Goal: Transaction & Acquisition: Purchase product/service

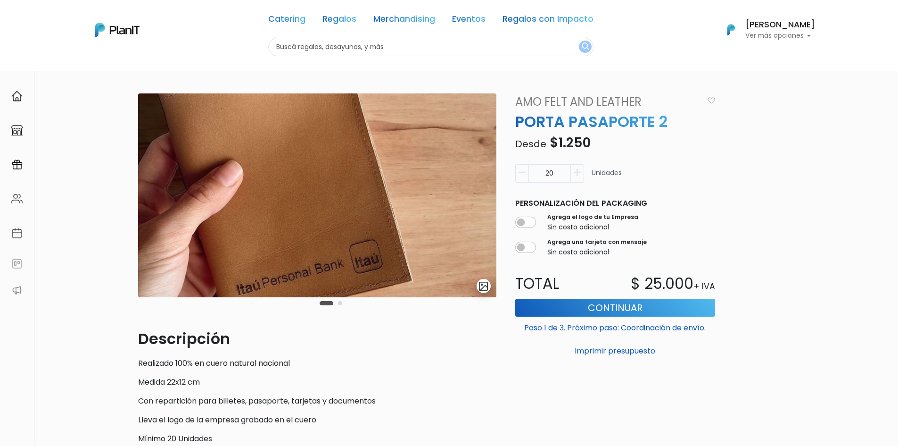
drag, startPoint x: 561, startPoint y: 176, endPoint x: 540, endPoint y: 177, distance: 21.2
click at [542, 177] on input "20" at bounding box center [550, 173] width 42 height 18
type input "48"
drag, startPoint x: 726, startPoint y: 283, endPoint x: 623, endPoint y: 281, distance: 103.8
click at [623, 281] on div "slide 3 of 2 Descripción Realizado 100% en cuero natural nacional Medida 22x12 …" at bounding box center [450, 321] width 634 height 457
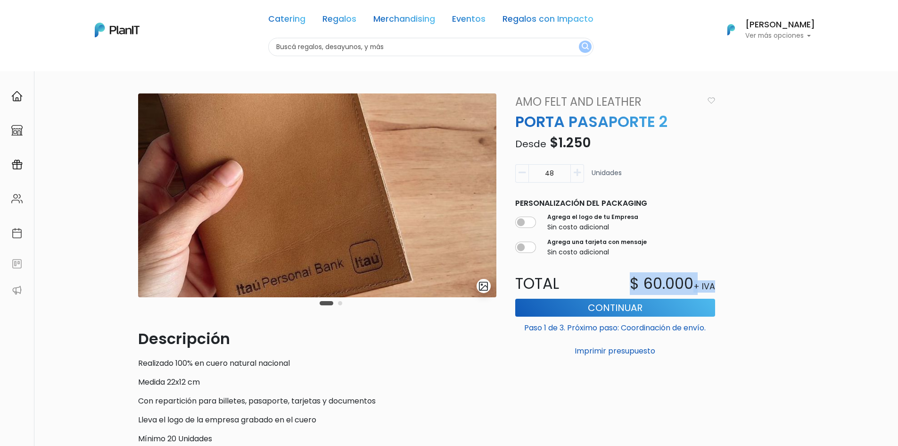
click at [783, 236] on div "slide 3 of 2 Descripción Realizado 100% en cuero natural nacional Medida 22x12 …" at bounding box center [449, 361] width 898 height 581
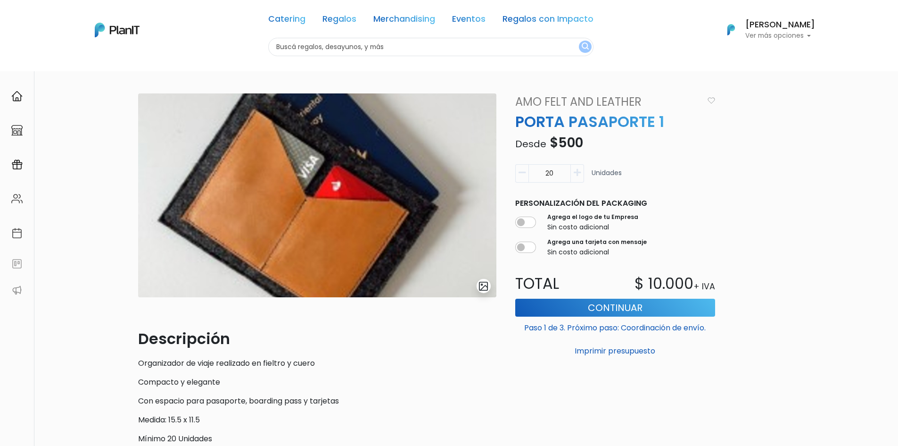
click at [443, 380] on p "Compacto y elegante" at bounding box center [317, 381] width 358 height 11
drag, startPoint x: 559, startPoint y: 172, endPoint x: 508, endPoint y: 175, distance: 51.0
click at [444, 175] on div "20 Unidades" at bounding box center [615, 177] width 211 height 26
type input "48"
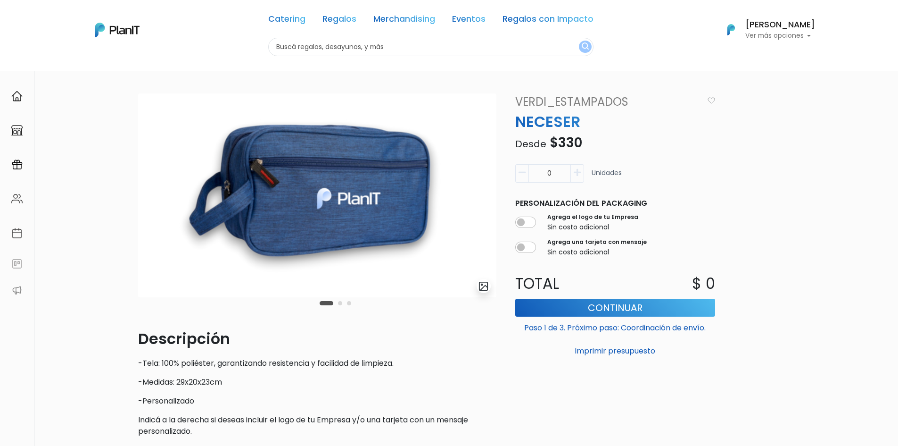
drag, startPoint x: 557, startPoint y: 174, endPoint x: 547, endPoint y: 174, distance: 10.8
click at [444, 174] on input "0" at bounding box center [550, 173] width 42 height 18
type input "48"
click at [444, 225] on input "checkbox" at bounding box center [526, 221] width 21 height 11
checkbox input "true"
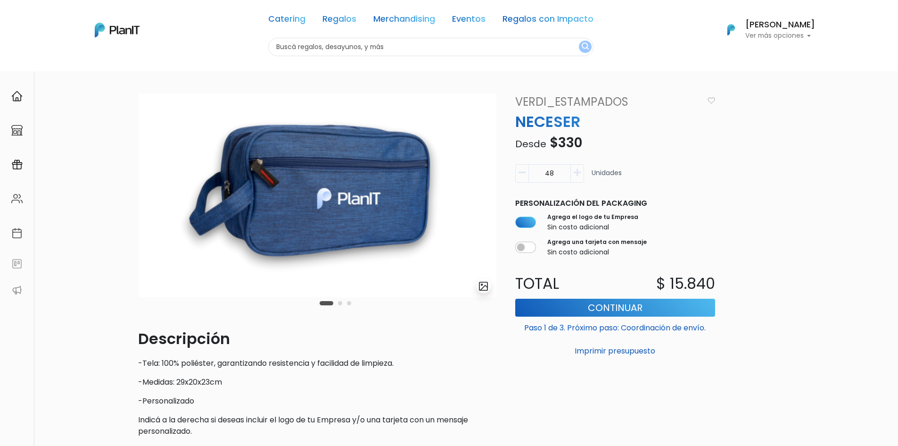
click at [444, 207] on div "slide 2 of 3 Descripción -Tela: 100% poliéster, garantizando resistencia y faci…" at bounding box center [449, 324] width 898 height 506
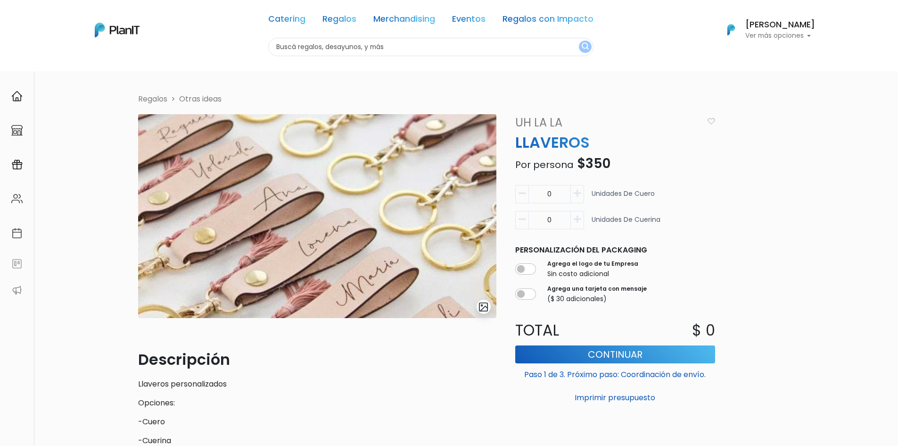
click at [322, 397] on div "Descripción Llaveros personalizados Opciones: -Cuero -Cuerina Indicá a la derec…" at bounding box center [317, 427] width 358 height 158
drag, startPoint x: 552, startPoint y: 191, endPoint x: 545, endPoint y: 191, distance: 7.6
click at [444, 191] on input "0" at bounding box center [550, 194] width 42 height 18
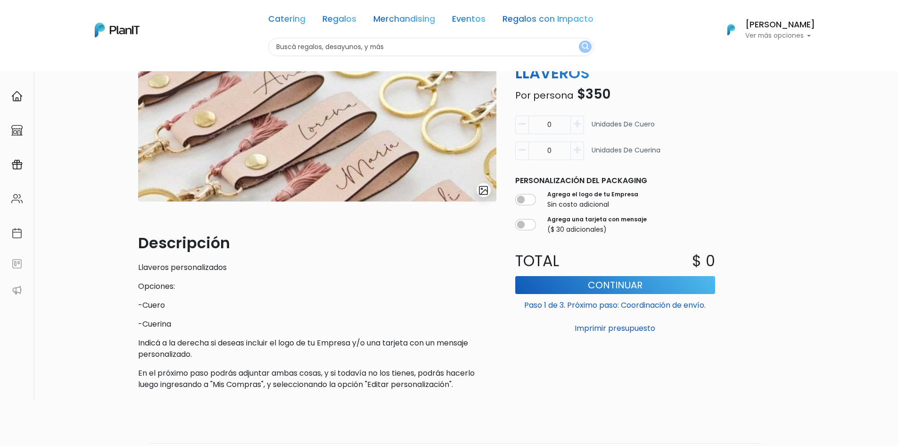
scroll to position [141, 0]
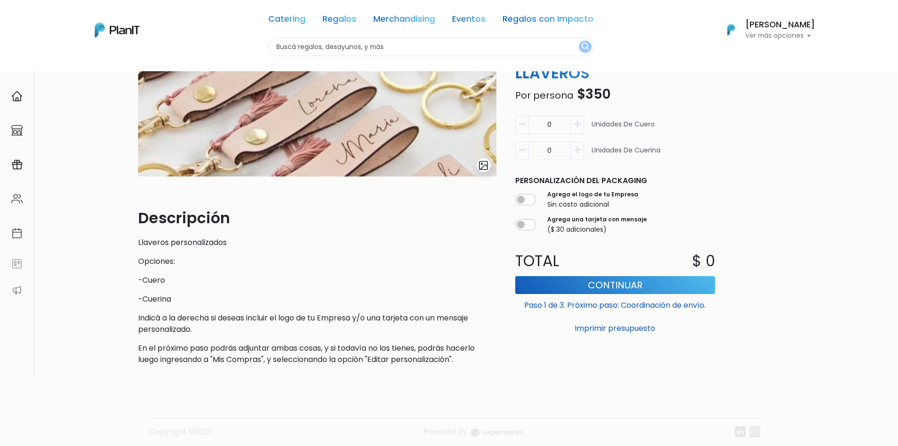
type input "1"
click at [444, 151] on icon "button" at bounding box center [577, 149] width 7 height 8
click at [444, 150] on button "button" at bounding box center [522, 150] width 13 height 18
type input "0"
click at [444, 132] on input "number" at bounding box center [550, 125] width 42 height 18
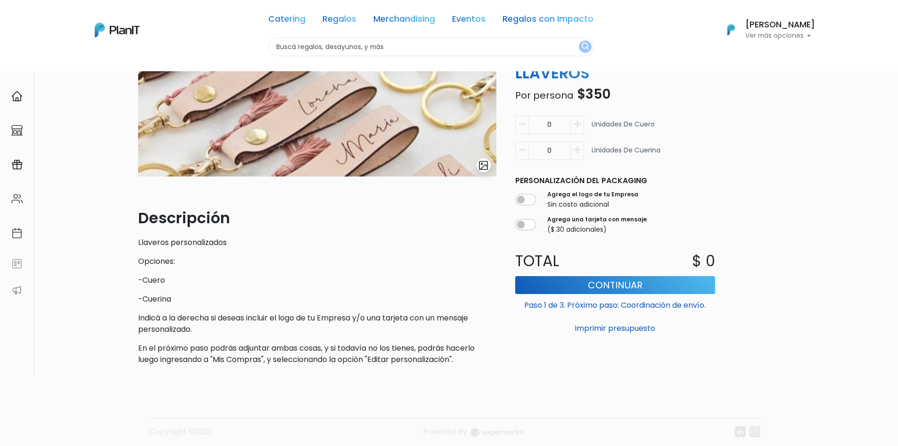
type input "0"
click at [444, 137] on div "Regalos Otras ideas slide 1 of 1 Descripción Llaveros personalizados Opciones: …" at bounding box center [450, 162] width 634 height 421
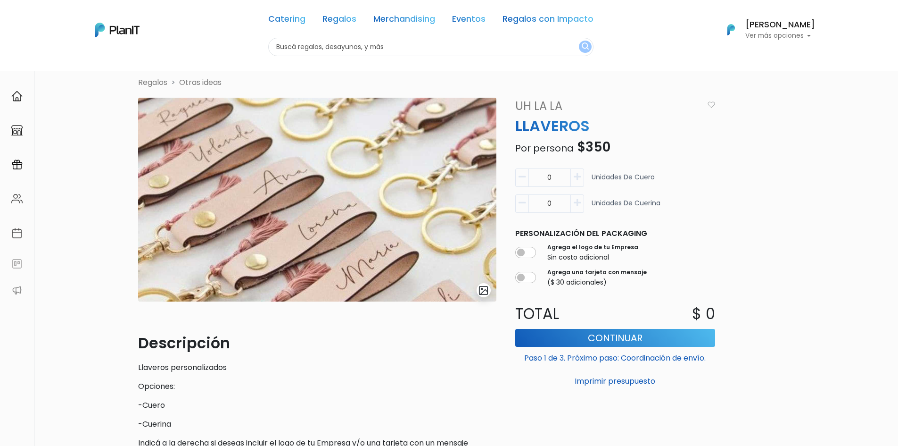
scroll to position [0, 0]
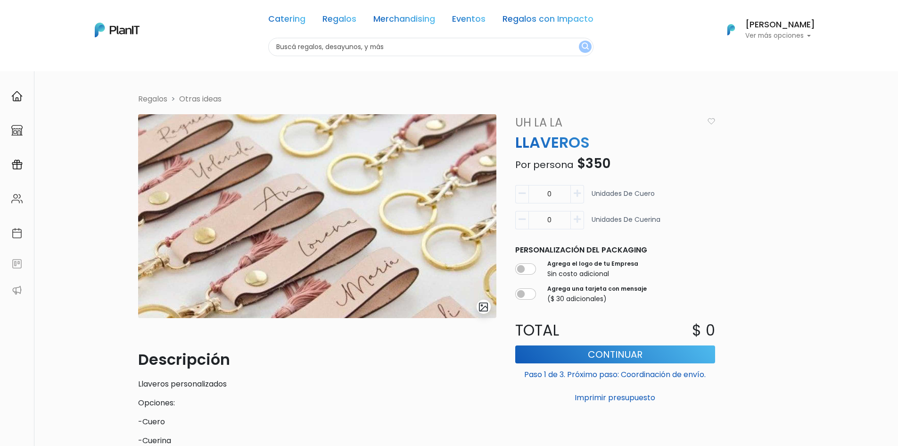
click at [444, 165] on div "Volver Regalos Otras ideas slide 1 of 1 Descripción Llaveros personalizados Opc…" at bounding box center [449, 343] width 898 height 545
click at [444, 140] on div "Volver Regalos Otras ideas slide 1 of 1 Descripción Llaveros personalizados Opc…" at bounding box center [449, 343] width 898 height 545
click at [444, 152] on div "Volver Regalos Otras ideas slide 1 of 1 Descripción Llaveros personalizados Opc…" at bounding box center [449, 343] width 898 height 545
click at [444, 161] on div "Volver Regalos Otras ideas slide 1 of 1 Descripción Llaveros personalizados Opc…" at bounding box center [449, 343] width 898 height 545
click at [444, 162] on div "Volver Regalos Otras ideas slide 1 of 1 Descripción Llaveros personalizados Opc…" at bounding box center [449, 343] width 898 height 545
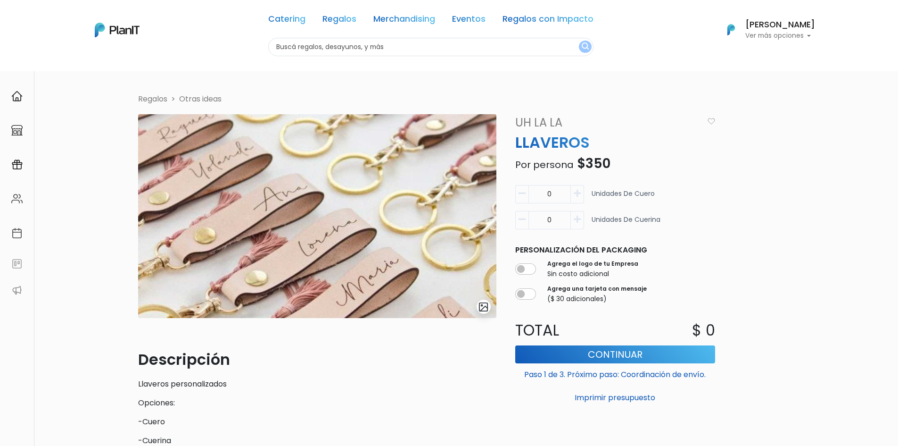
click at [444, 175] on div "Volver Regalos Otras ideas slide 1 of 1 Descripción Llaveros personalizados Opc…" at bounding box center [449, 343] width 898 height 545
click at [444, 41] on input "text" at bounding box center [430, 47] width 325 height 18
click at [444, 74] on div "Volver Regalos Otras ideas slide 1 of 1 Descripción Llaveros personalizados Opc…" at bounding box center [449, 343] width 898 height 545
click at [355, 17] on link "Regalos" at bounding box center [340, 20] width 34 height 11
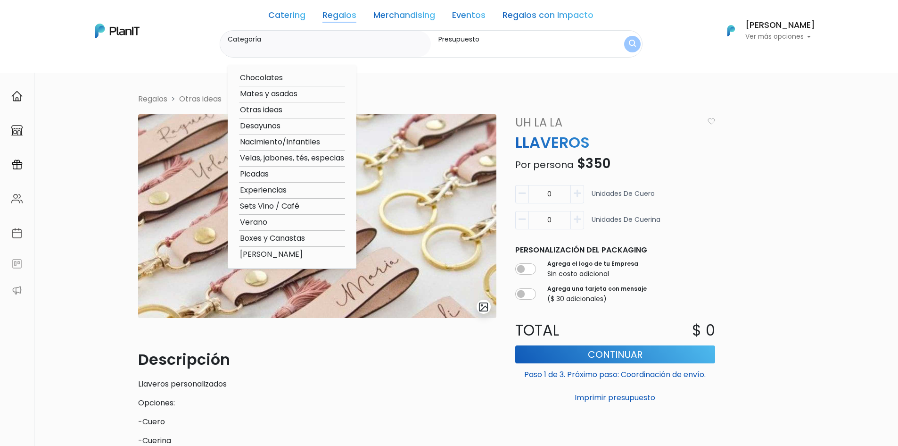
click at [416, 19] on link "Merchandising" at bounding box center [405, 16] width 62 height 11
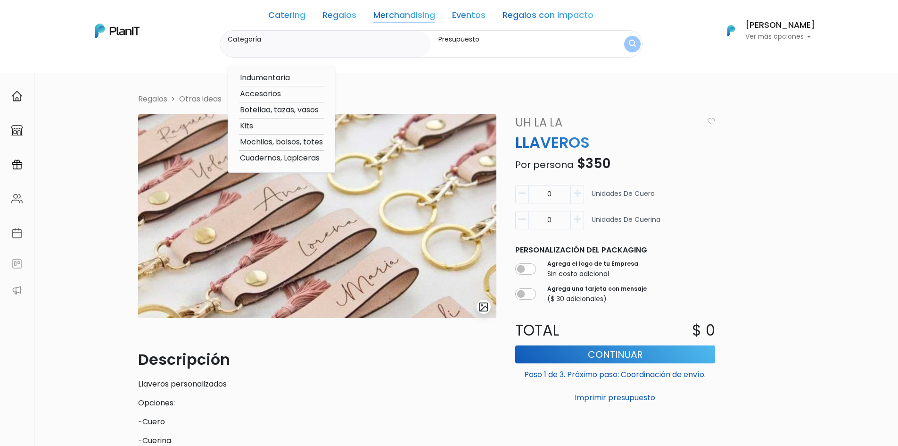
click at [253, 125] on option "Kits" at bounding box center [281, 126] width 85 height 12
type input "Kits"
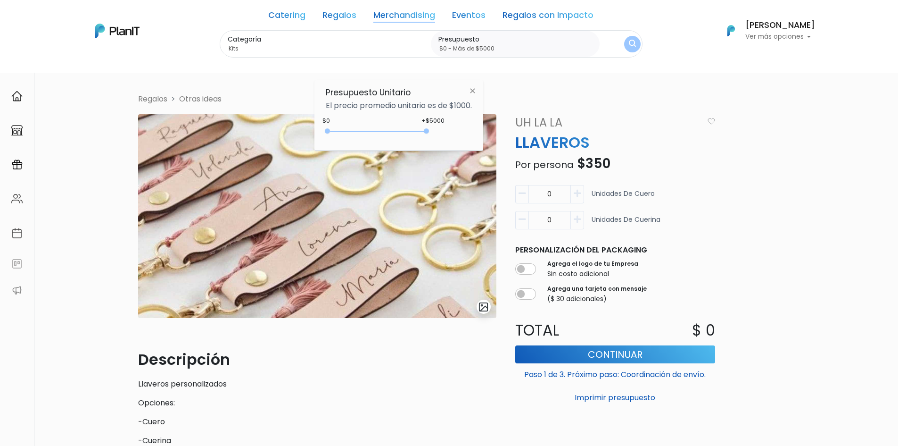
drag, startPoint x: 346, startPoint y: 129, endPoint x: 380, endPoint y: 133, distance: 34.2
click at [424, 133] on div at bounding box center [426, 130] width 5 height 5
type input "$0 - Más de $5000"
drag, startPoint x: 391, startPoint y: 133, endPoint x: 489, endPoint y: 134, distance: 98.1
click at [444, 134] on body "Catering Regalos Merchandising Eventos Regalos con Impacto Catering Regalos Mer…" at bounding box center [449, 223] width 898 height 446
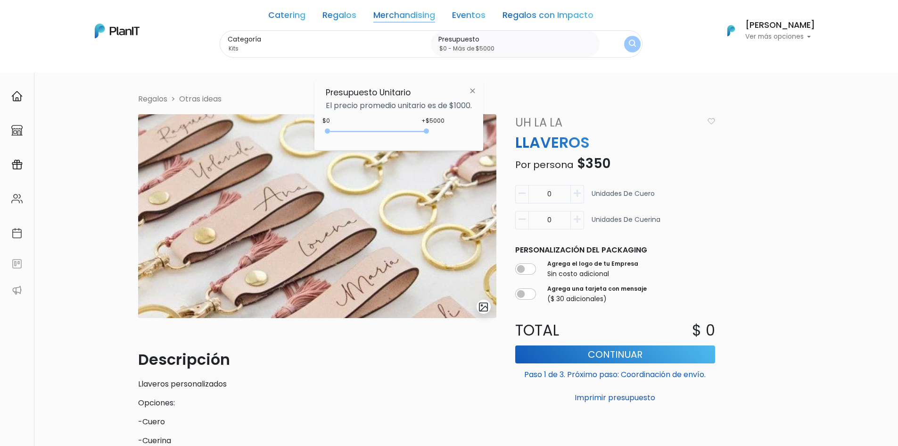
click at [444, 44] on img "submit" at bounding box center [632, 44] width 7 height 9
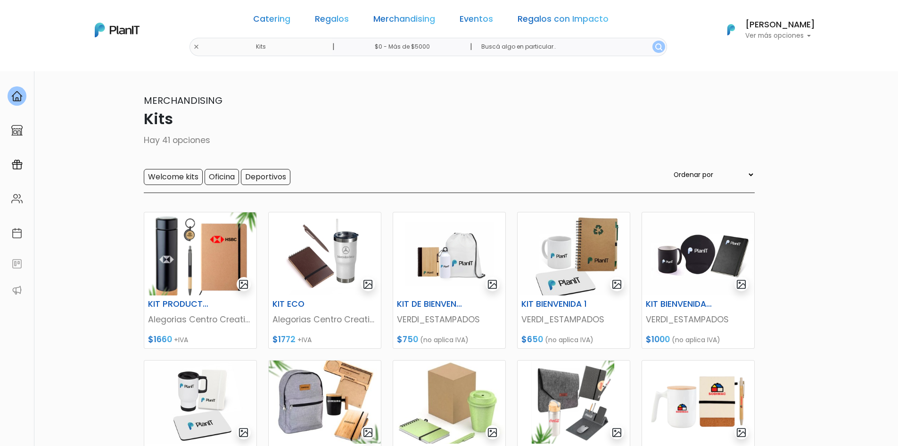
click at [848, 163] on section "41 resultados Merchandising Kits Hay 41 opciones Welcome kits Oficina Deportivo…" at bounding box center [449, 408] width 898 height 675
click at [818, 206] on section "41 resultados Merchandising Kits Hay 41 opciones Welcome kits Oficina Deportivo…" at bounding box center [449, 408] width 898 height 675
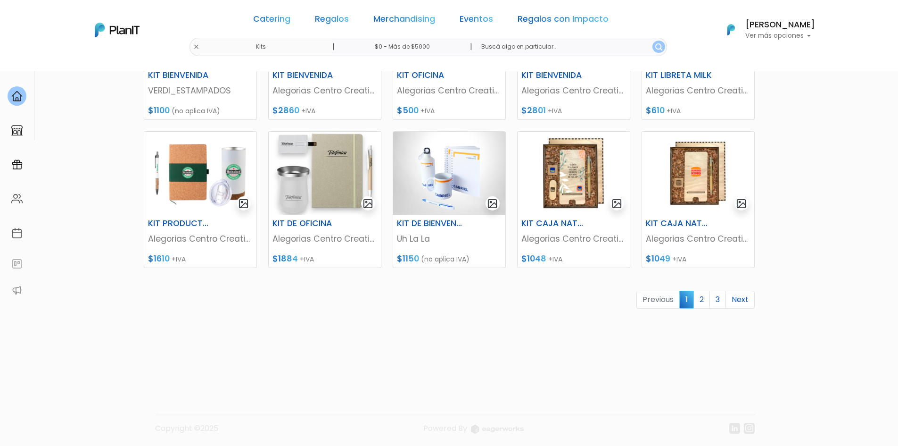
scroll to position [380, 0]
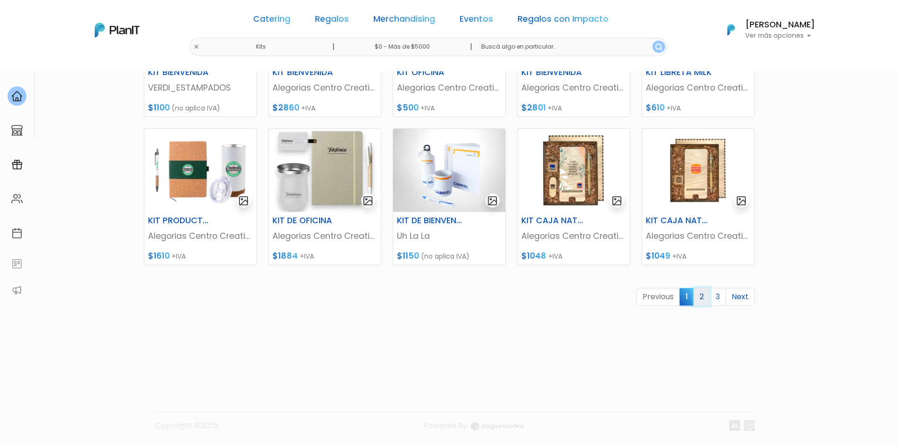
click at [703, 299] on link "2" at bounding box center [702, 297] width 17 height 18
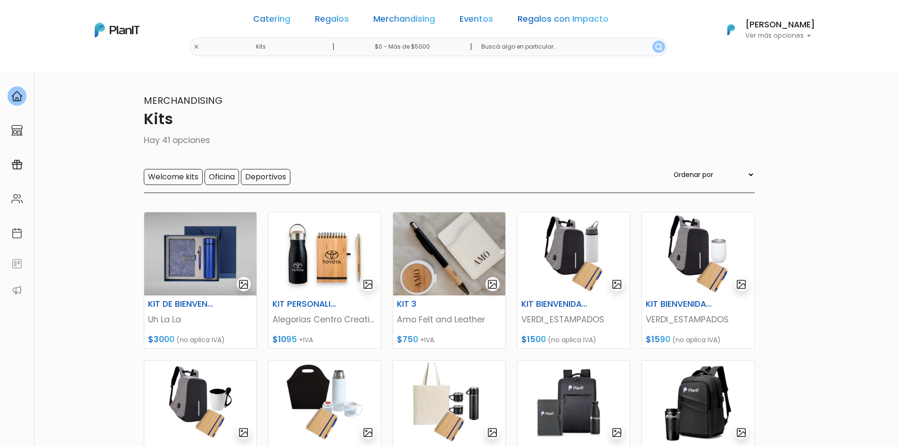
click at [812, 228] on section "41 resultados Merchandising Kits Hay 41 opciones Welcome kits Oficina Deportivo…" at bounding box center [449, 408] width 898 height 675
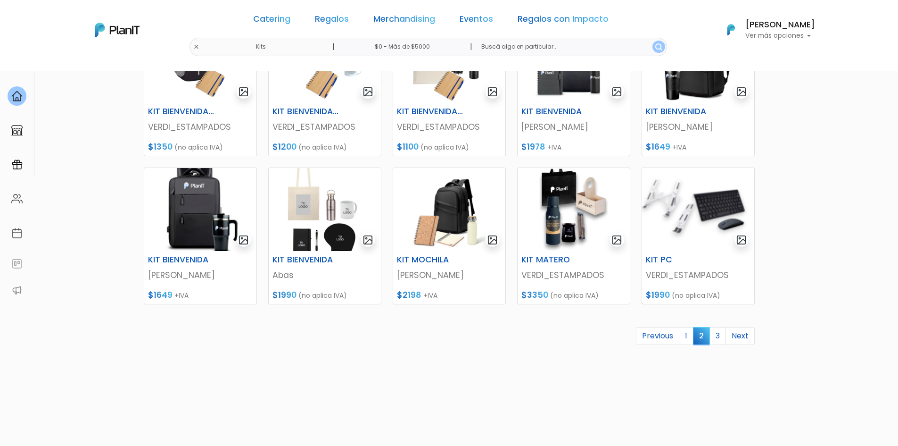
scroll to position [380, 0]
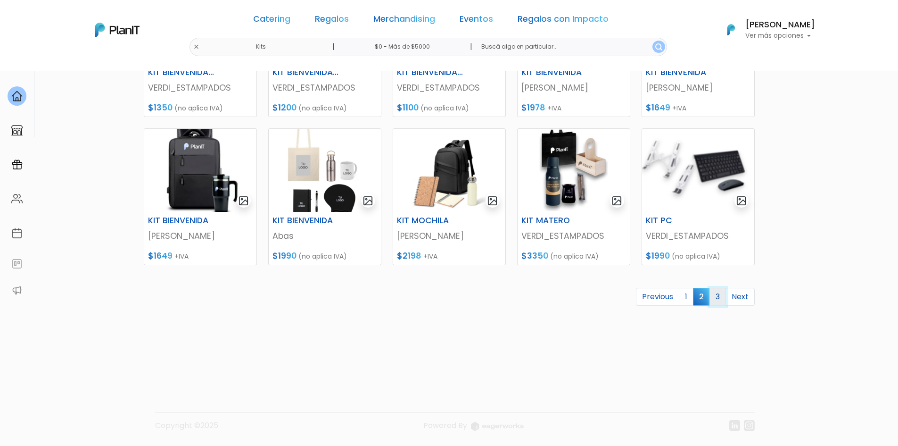
click at [712, 302] on link "3" at bounding box center [718, 297] width 17 height 18
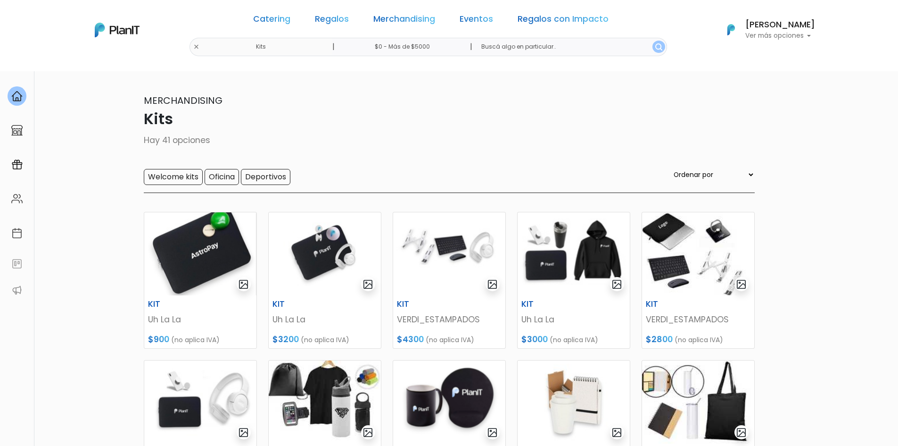
click at [840, 217] on section "41 resultados Merchandising Kits Hay 41 opciones Welcome kits Oficina Deportivo…" at bounding box center [449, 408] width 898 height 675
click at [120, 33] on img at bounding box center [117, 30] width 45 height 15
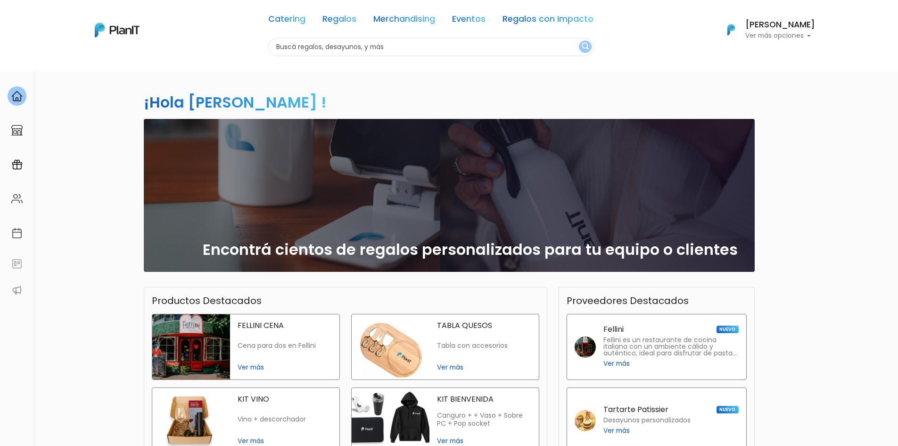
click at [809, 154] on div "¡Hola [PERSON_NAME] ! slide 1 of 1 Encontrá cientos de regalos personalizados p…" at bounding box center [449, 321] width 898 height 500
